Goal: Task Accomplishment & Management: Manage account settings

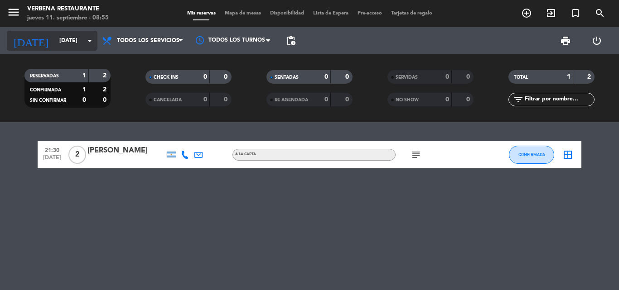
click at [87, 40] on icon "arrow_drop_down" at bounding box center [89, 40] width 11 height 11
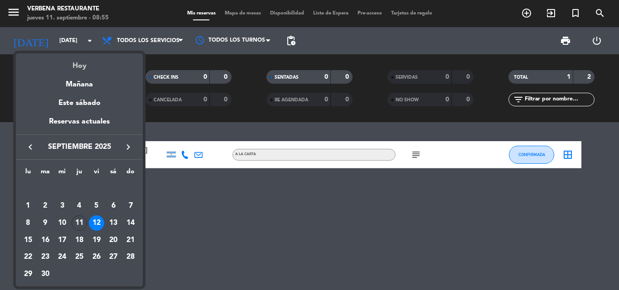
click at [87, 68] on div "Hoy" at bounding box center [79, 62] width 127 height 19
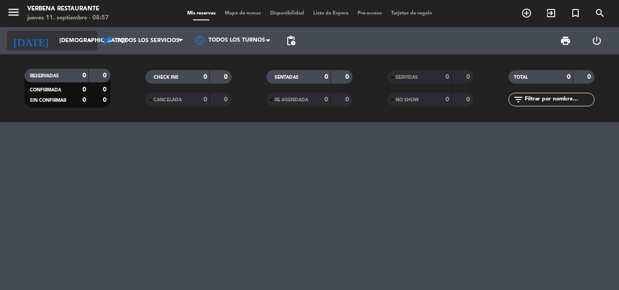
click at [90, 42] on icon "arrow_drop_down" at bounding box center [89, 40] width 11 height 11
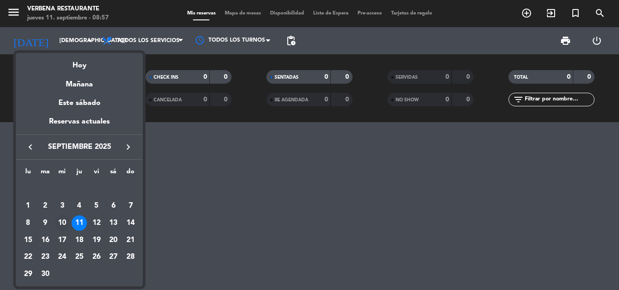
click at [59, 222] on div "10" at bounding box center [61, 223] width 15 height 15
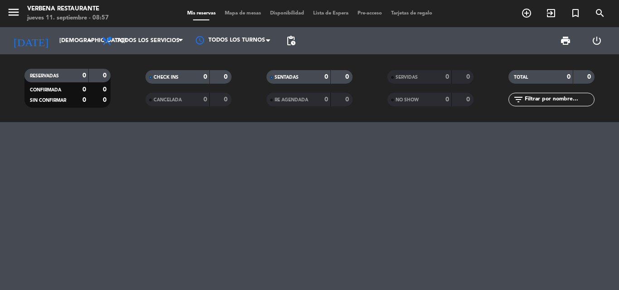
type input "[DATE]"
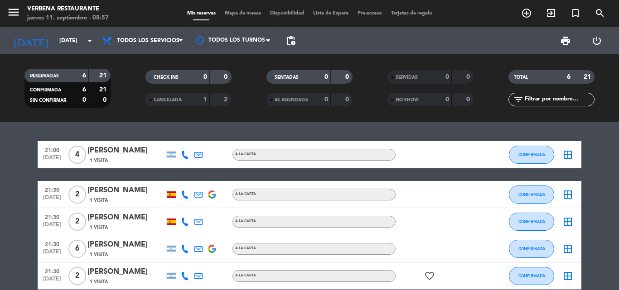
scroll to position [45, 0]
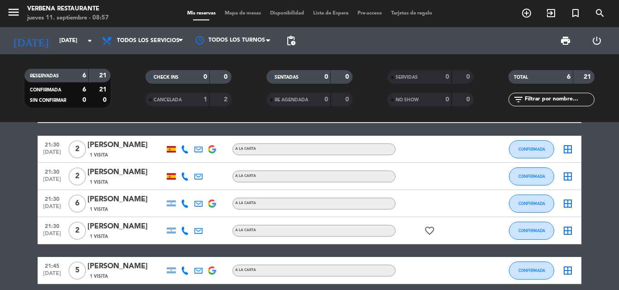
click at [116, 145] on div "[PERSON_NAME]" at bounding box center [125, 146] width 77 height 12
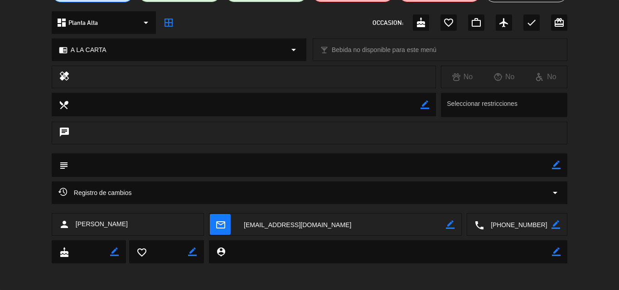
scroll to position [98, 0]
drag, startPoint x: 130, startPoint y: 227, endPoint x: 79, endPoint y: 224, distance: 50.4
click at [79, 224] on span "[PERSON_NAME]" at bounding box center [102, 224] width 52 height 10
drag, startPoint x: 28, startPoint y: 216, endPoint x: 23, endPoint y: 200, distance: 17.2
click at [28, 216] on div "person [PERSON_NAME] mail_outline border_color local_phone border_color" at bounding box center [309, 226] width 619 height 27
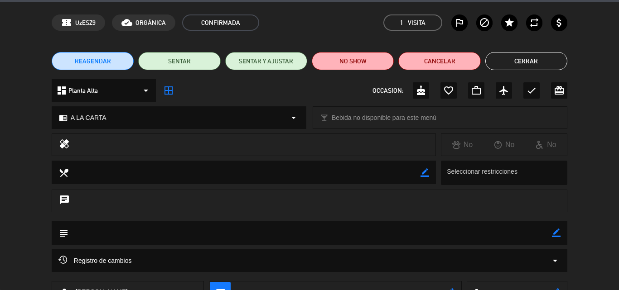
scroll to position [0, 0]
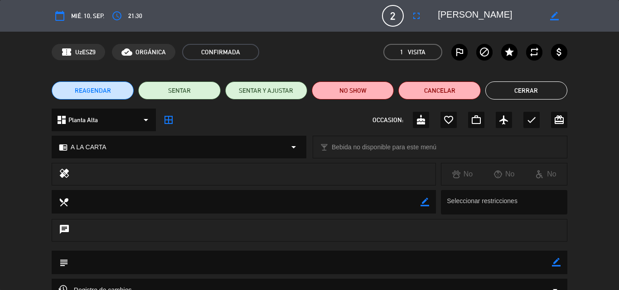
click at [88, 13] on span "mié. 10, sep." at bounding box center [87, 16] width 33 height 10
click at [82, 13] on span "mié. 10, sep." at bounding box center [87, 16] width 33 height 10
click at [58, 15] on icon "calendar_today" at bounding box center [59, 15] width 11 height 11
click at [97, 19] on span "mié. 10, sep." at bounding box center [87, 16] width 33 height 10
